Goal: Information Seeking & Learning: Understand process/instructions

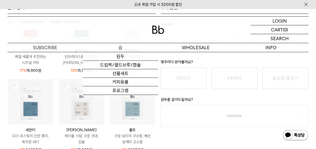
scroll to position [114, 0]
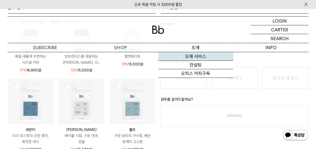
click at [196, 55] on link "도매 서비스" at bounding box center [195, 56] width 75 height 9
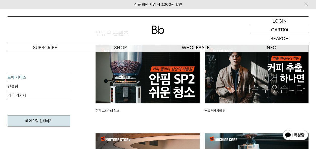
scroll to position [1013, 0]
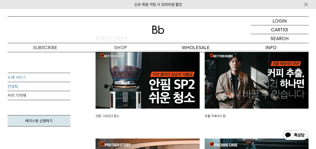
click at [27, 87] on link "컨설팅" at bounding box center [39, 86] width 63 height 9
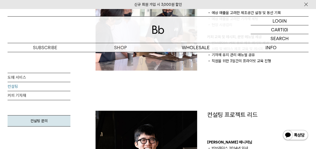
scroll to position [299, 0]
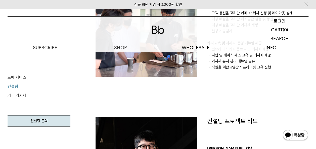
click at [278, 21] on p "로그인" at bounding box center [280, 21] width 12 height 9
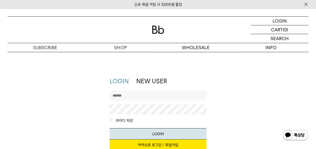
click at [184, 103] on div at bounding box center [158, 105] width 97 height 28
click at [184, 101] on div at bounding box center [158, 105] width 97 height 28
click at [183, 94] on input "text" at bounding box center [158, 96] width 97 height 10
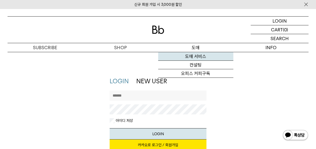
click at [198, 59] on link "도매 서비스" at bounding box center [195, 56] width 75 height 9
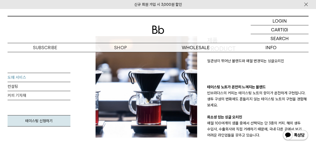
scroll to position [97, 0]
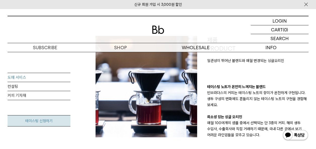
click at [48, 123] on link "테이스팅 신청하기" at bounding box center [39, 120] width 63 height 11
